Goal: Entertainment & Leisure: Consume media (video, audio)

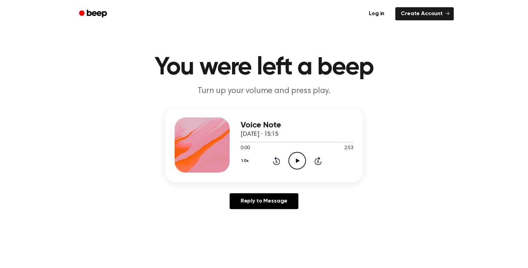
click at [296, 163] on icon "Play Audio" at bounding box center [298, 161] width 18 height 18
click at [244, 162] on button "1.0x" at bounding box center [246, 161] width 10 height 12
click at [254, 214] on span "1.2x" at bounding box center [252, 214] width 9 height 7
click at [243, 159] on button "1.2x" at bounding box center [246, 161] width 10 height 12
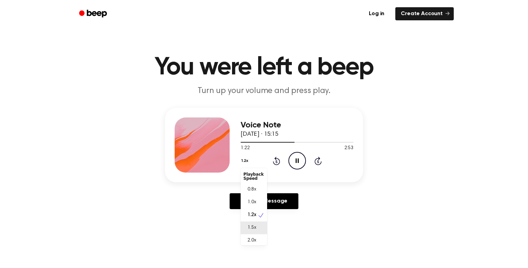
click at [255, 225] on span "1.5x" at bounding box center [252, 227] width 9 height 7
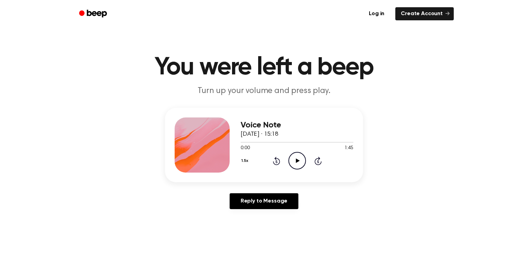
click at [298, 161] on icon at bounding box center [298, 160] width 4 height 4
